Goal: Information Seeking & Learning: Learn about a topic

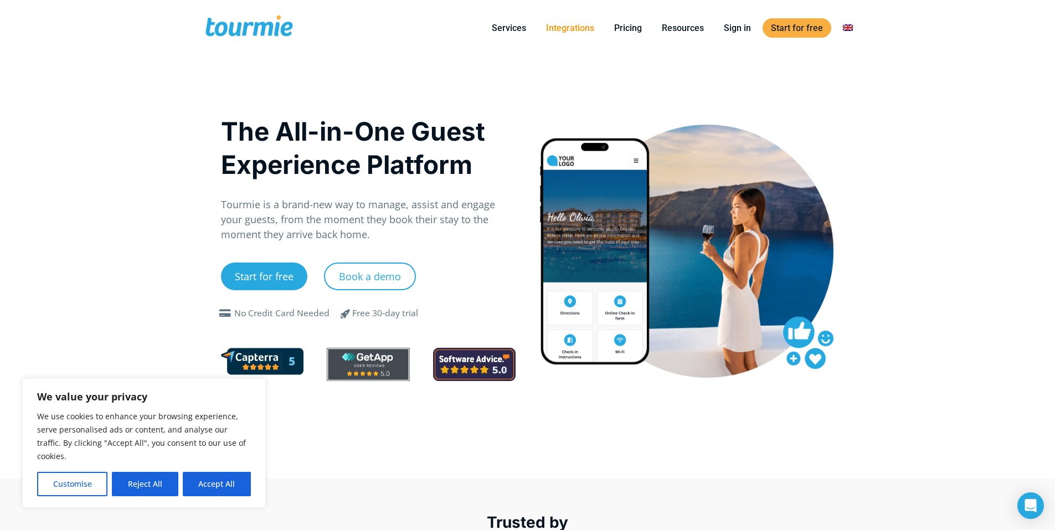
click at [585, 23] on link "Integrations" at bounding box center [570, 28] width 65 height 14
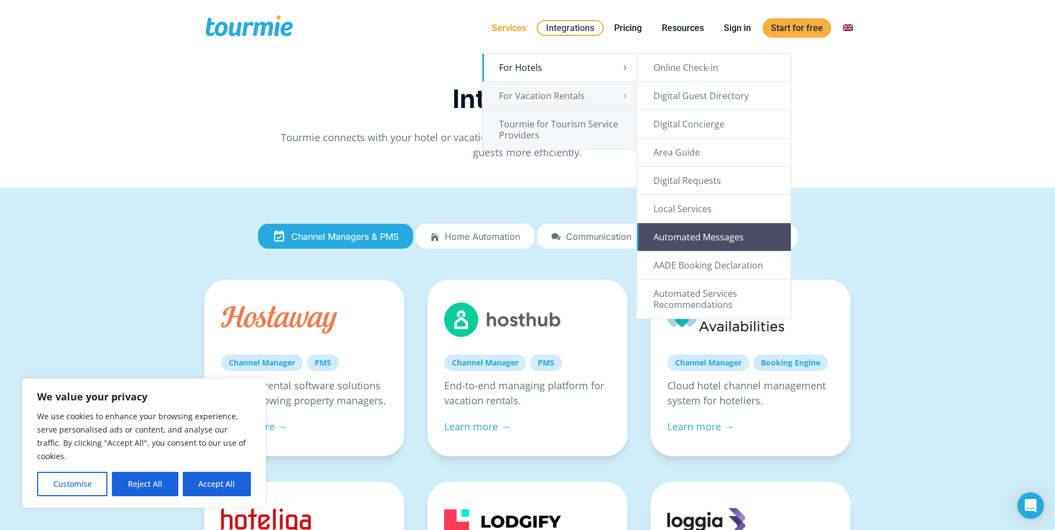
click at [729, 236] on link "Automated Messages" at bounding box center [714, 237] width 154 height 28
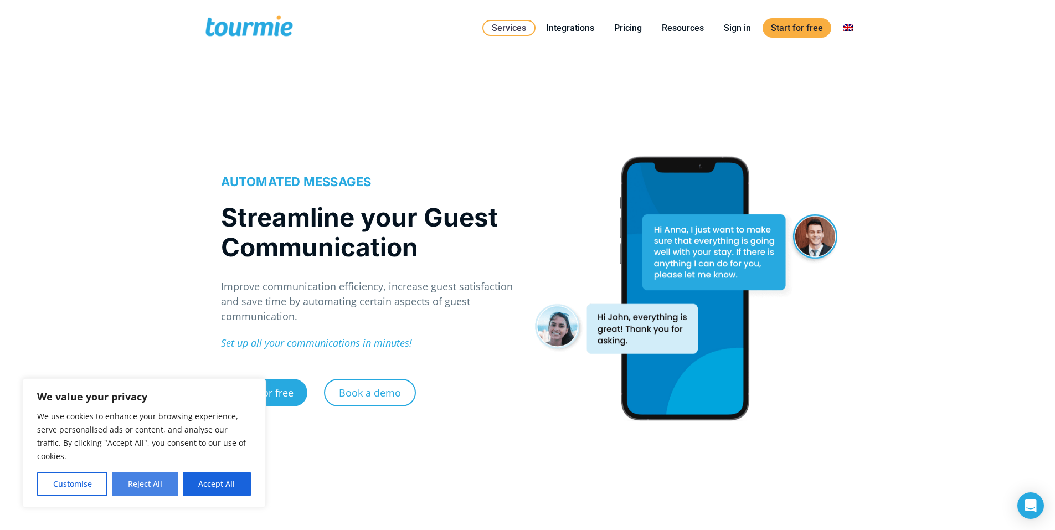
click at [141, 480] on button "Reject All" at bounding box center [145, 484] width 66 height 24
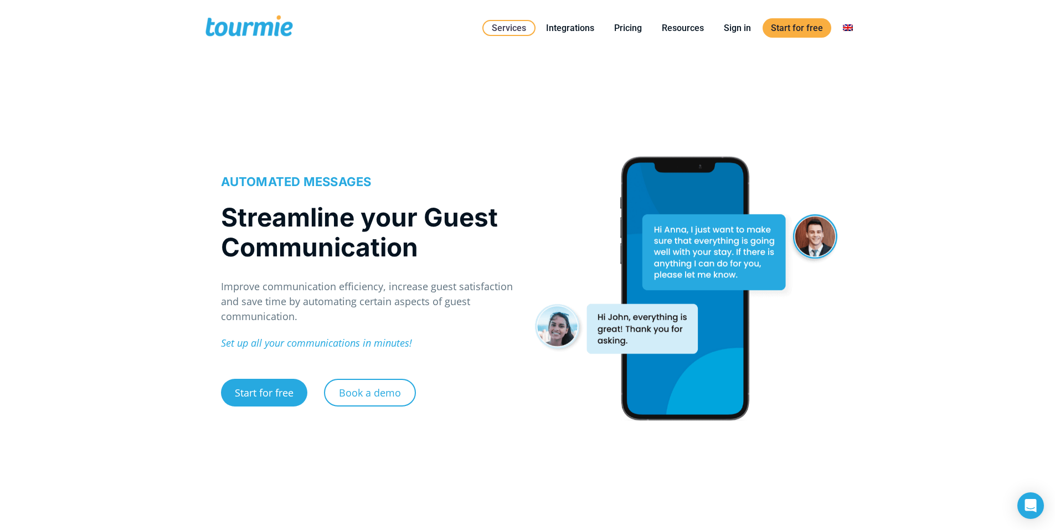
click at [107, 296] on div "AUTOMATED MESSAGES Streamline your Guest Communication Improve communication ef…" at bounding box center [527, 311] width 1055 height 438
click at [5, 194] on div "AUTOMATED MESSAGES Streamline your Guest Communication Improve communication ef…" at bounding box center [527, 311] width 1055 height 438
click at [630, 27] on link "Pricing" at bounding box center [628, 28] width 44 height 14
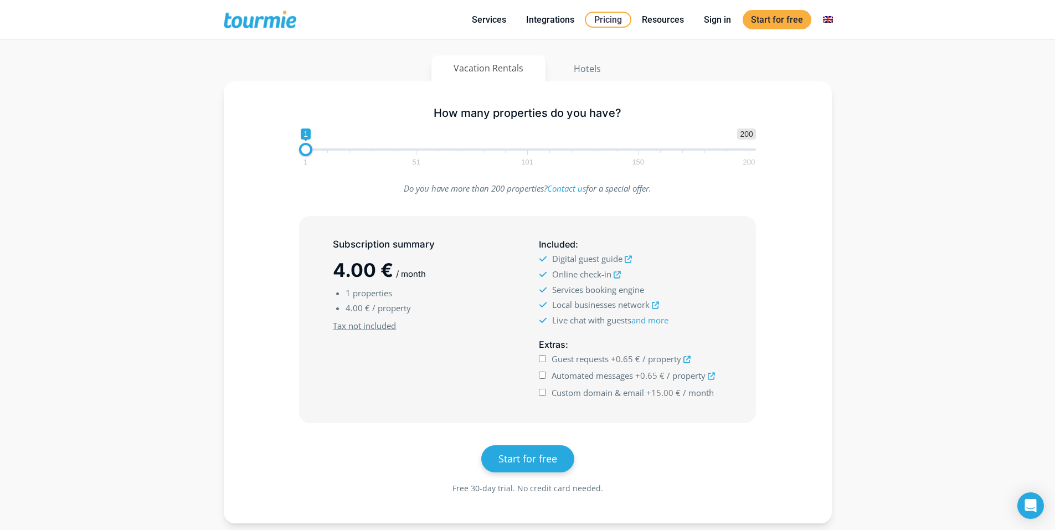
scroll to position [98, 0]
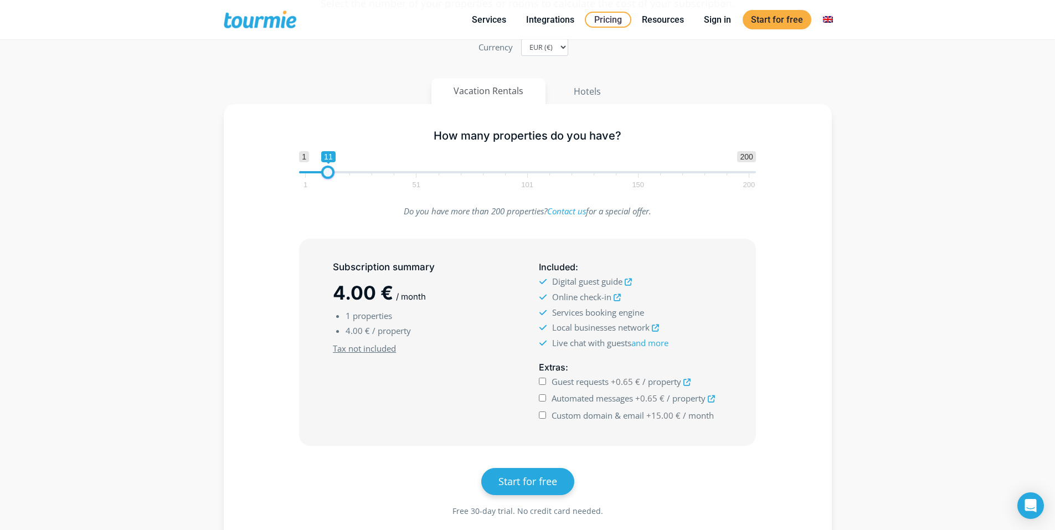
drag, startPoint x: 305, startPoint y: 176, endPoint x: 329, endPoint y: 176, distance: 23.3
click at [329, 176] on span at bounding box center [327, 172] width 13 height 13
click at [332, 177] on span at bounding box center [332, 172] width 13 height 13
type input "11"
click at [326, 172] on span at bounding box center [327, 172] width 13 height 13
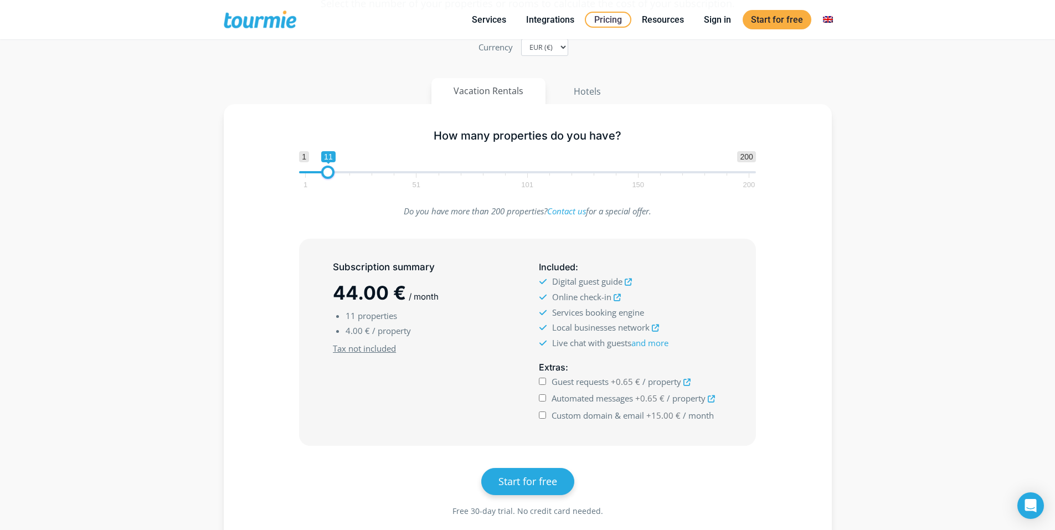
click at [542, 382] on input "Guest requests +0.65 € / property" at bounding box center [542, 381] width 7 height 7
checkbox input "false"
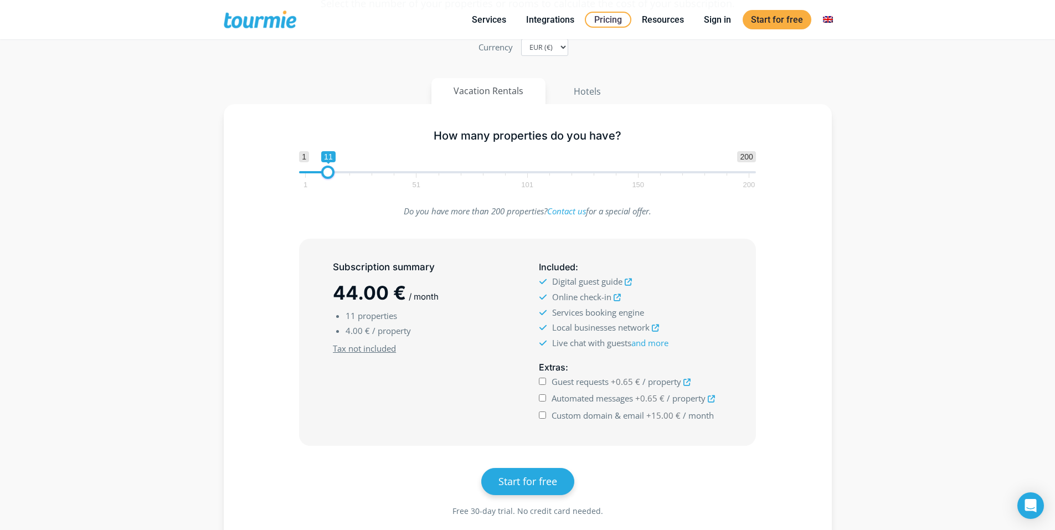
click at [543, 396] on input "Automated messages +0.65 € / property" at bounding box center [542, 397] width 7 height 7
checkbox input "false"
click at [545, 417] on input "Custom domain & email +15.00 € / month" at bounding box center [542, 415] width 7 height 7
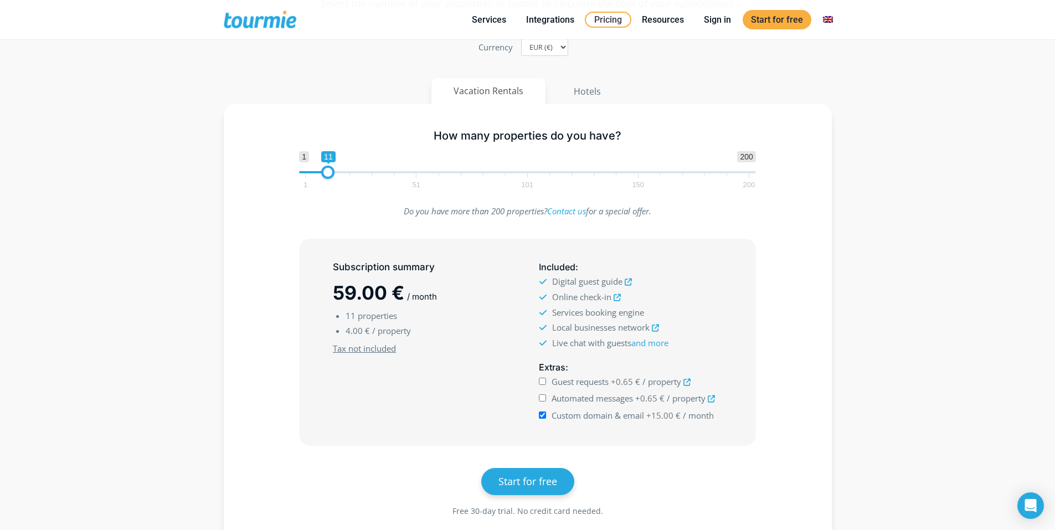
checkbox input "false"
